Goal: Task Accomplishment & Management: Use online tool/utility

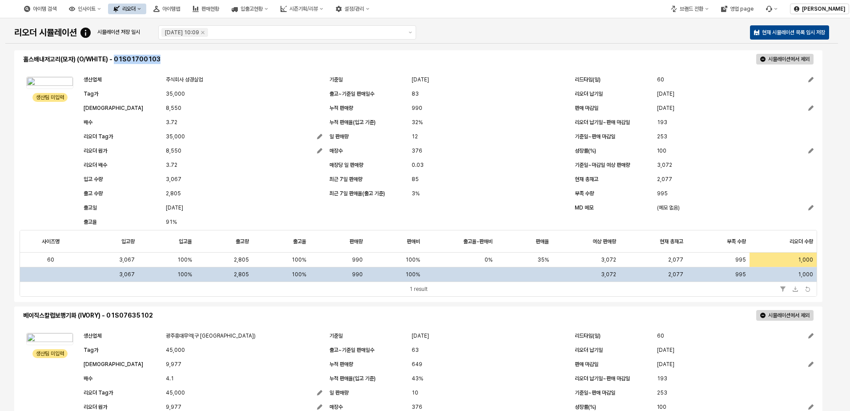
drag, startPoint x: 116, startPoint y: 59, endPoint x: 160, endPoint y: 60, distance: 44.0
click at [160, 60] on p "홀스배내저고리(모자) (O/WHITE) - 01S01700103" at bounding box center [219, 59] width 392 height 9
copy p "01S01700103"
drag, startPoint x: 20, startPoint y: 59, endPoint x: 76, endPoint y: 57, distance: 56.0
click at [76, 57] on div "홀스배내저고리(모자) (O/WHITE) - 01S01700103" at bounding box center [219, 59] width 399 height 14
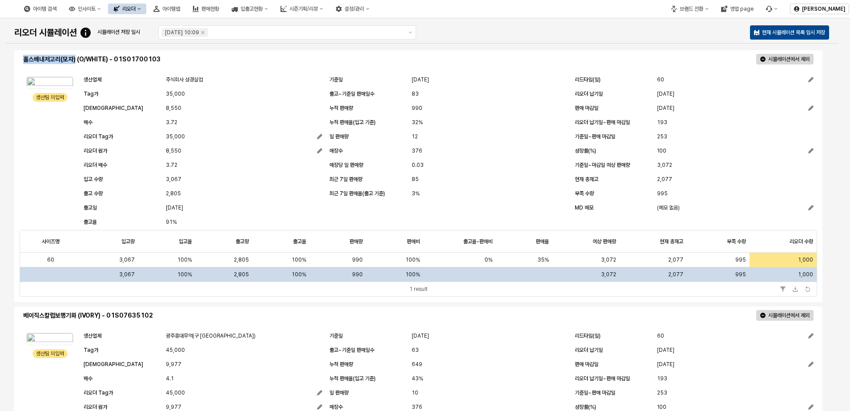
copy p "홀스배내저고리(모자)"
drag, startPoint x: 83, startPoint y: 59, endPoint x: 107, endPoint y: 59, distance: 24.0
click at [107, 59] on p "홀스배내저고리(모자) (O/WHITE) - 01S01700103" at bounding box center [219, 59] width 392 height 9
drag, startPoint x: 107, startPoint y: 59, endPoint x: 80, endPoint y: 56, distance: 27.2
click at [80, 56] on p "홀스배내저고리(모자) (O/WHITE) - 01S01700103" at bounding box center [219, 59] width 392 height 9
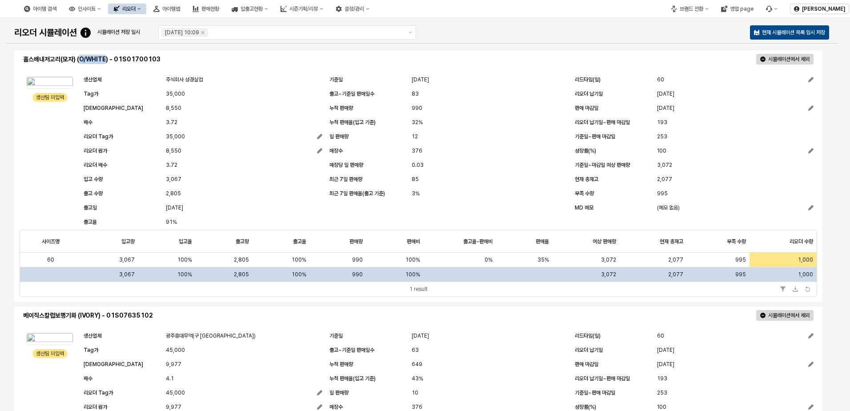
drag, startPoint x: 88, startPoint y: 58, endPoint x: 108, endPoint y: 59, distance: 19.6
click at [108, 59] on p "홀스배내저고리(모자) (O/WHITE) - 01S01700103" at bounding box center [219, 59] width 392 height 9
copy p "O/WHITE"
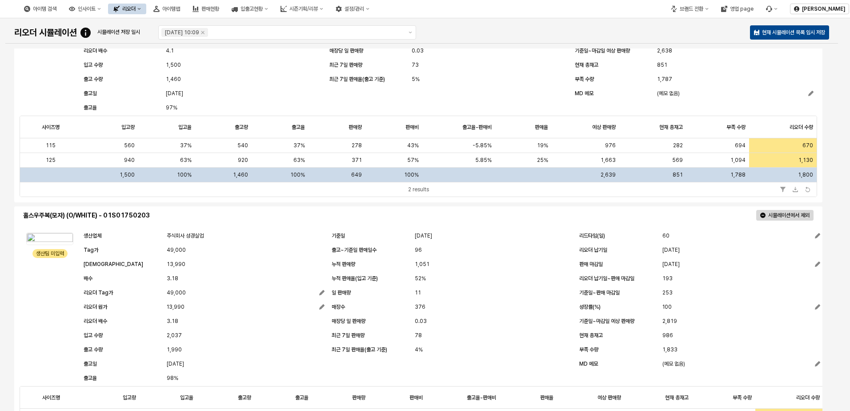
scroll to position [381, 0]
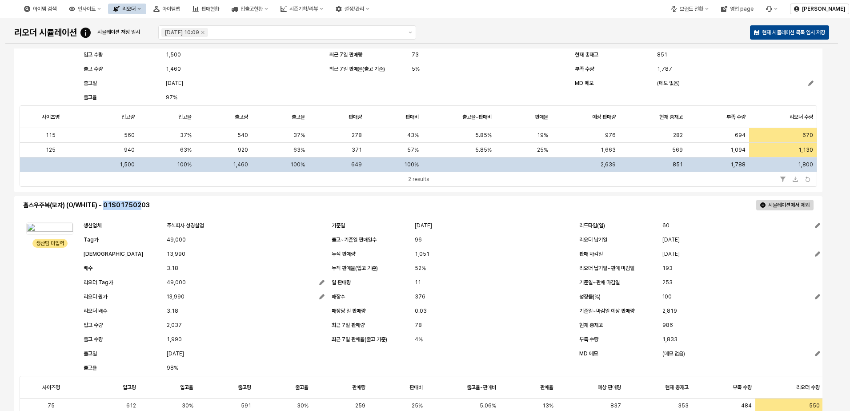
drag, startPoint x: 106, startPoint y: 204, endPoint x: 142, endPoint y: 205, distance: 36.0
click at [142, 205] on p "홀스우주복(모자) (O/WHITE) - 01S01750203" at bounding box center [219, 205] width 392 height 9
copy p "01S017502"
drag, startPoint x: 22, startPoint y: 205, endPoint x: 65, endPoint y: 204, distance: 42.7
click at [65, 204] on div "홀스우주복(모자) (O/WHITE) - 01S01750203" at bounding box center [219, 205] width 399 height 14
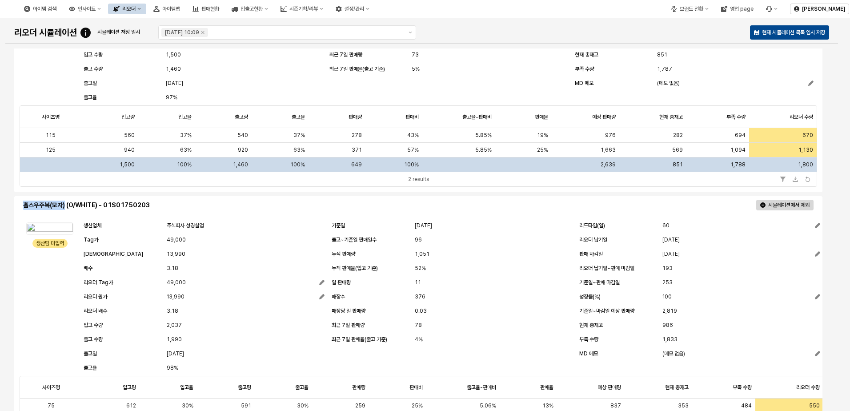
copy p "홀스우주복(모자)"
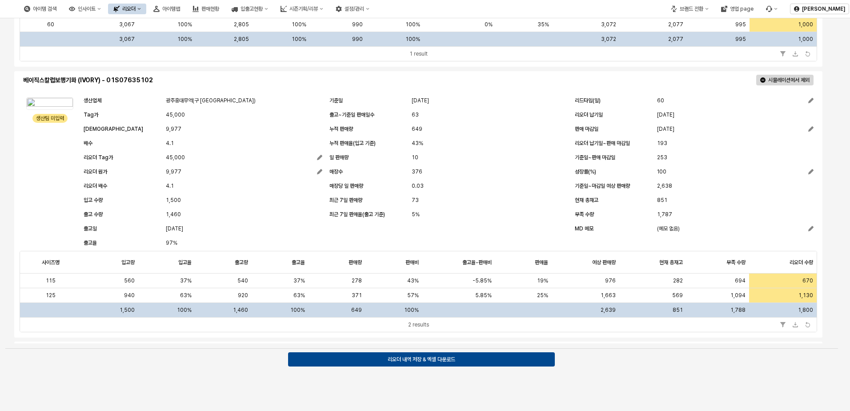
scroll to position [25, 0]
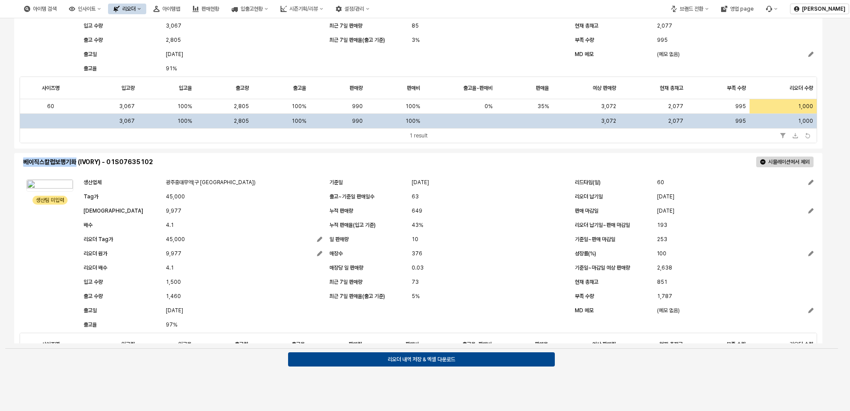
drag, startPoint x: 23, startPoint y: 162, endPoint x: 76, endPoint y: 163, distance: 53.4
click at [76, 163] on p "베이직스칼럽보행기화 (IVORY) - 01S07635102" at bounding box center [219, 161] width 392 height 9
copy p "베이직스칼럽보행기화"
drag, startPoint x: 88, startPoint y: 164, endPoint x: 104, endPoint y: 162, distance: 16.2
click at [88, 164] on p "베이직스칼럽보행기화 (IVORY) - 01S07635102" at bounding box center [219, 161] width 392 height 9
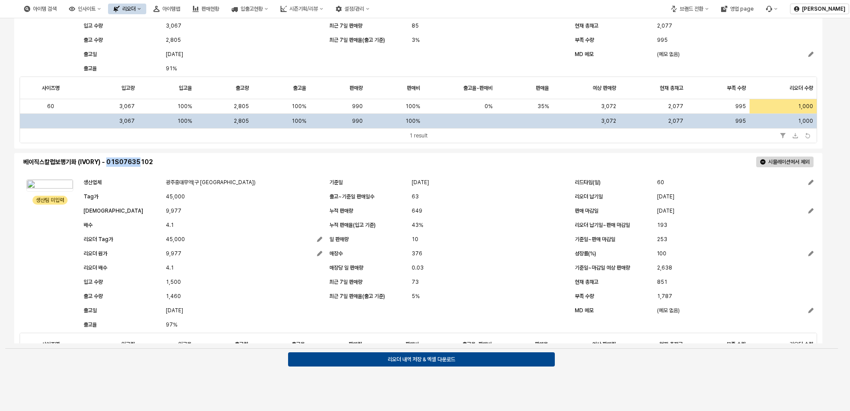
drag, startPoint x: 109, startPoint y: 163, endPoint x: 142, endPoint y: 161, distance: 32.5
click at [142, 161] on p "베이직스칼럽보행기화 (IVORY) - 01S07635102" at bounding box center [219, 161] width 392 height 9
copy p "01S076351"
click at [91, 160] on p "베이직스칼럽보행기화 (IVORY) - 01S07635102" at bounding box center [219, 161] width 392 height 9
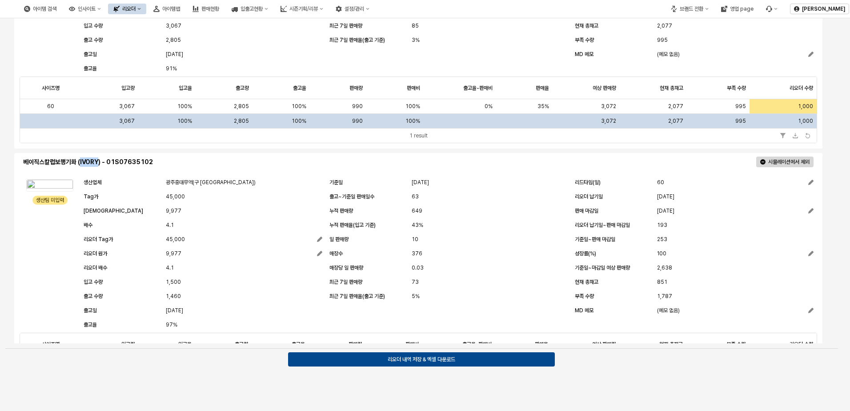
copy p "IVORY"
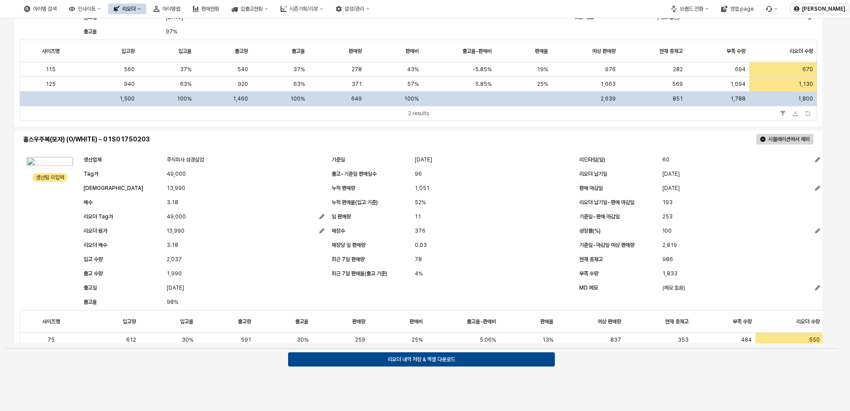
scroll to position [247, 0]
